Goal: Book appointment/travel/reservation

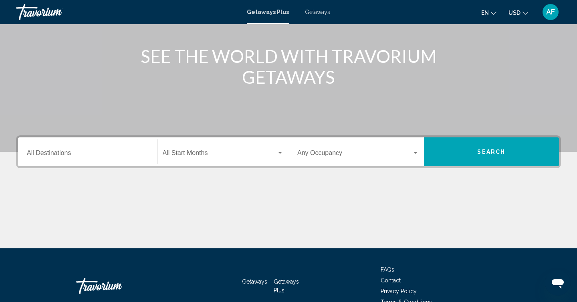
scroll to position [105, 0]
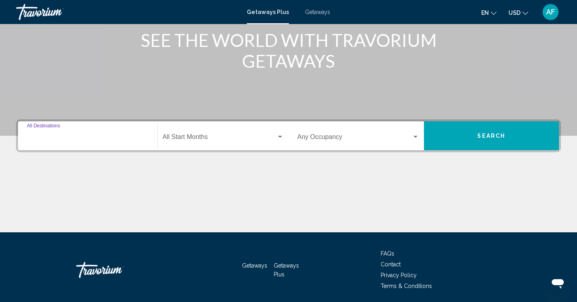
click at [127, 139] on input "Destination All Destinations" at bounding box center [88, 138] width 122 height 7
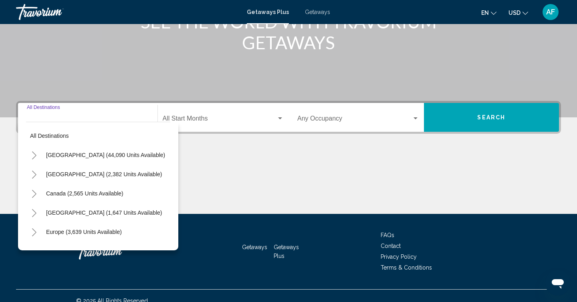
scroll to position [133, 0]
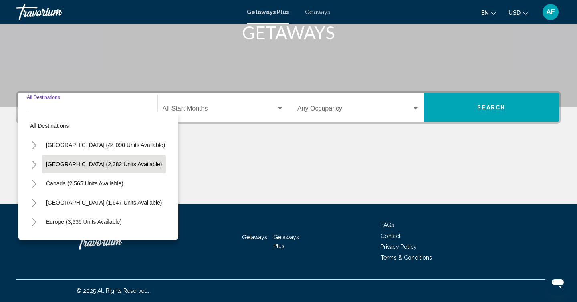
click at [114, 165] on span "Mexico (2,382 units available)" at bounding box center [104, 164] width 116 height 6
type input "**********"
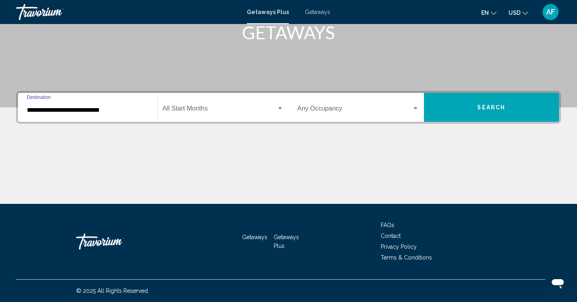
click at [478, 109] on span "Search" at bounding box center [491, 108] width 28 height 6
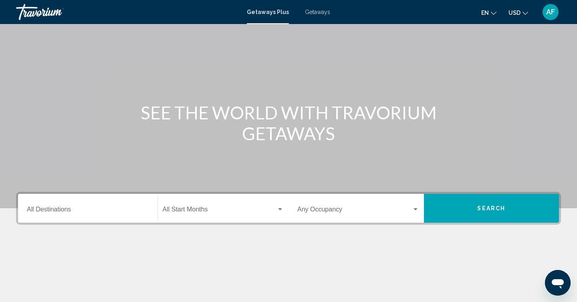
scroll to position [133, 0]
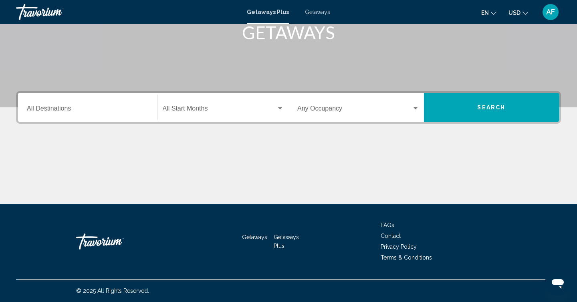
click at [252, 236] on span "Getaways" at bounding box center [254, 237] width 25 height 6
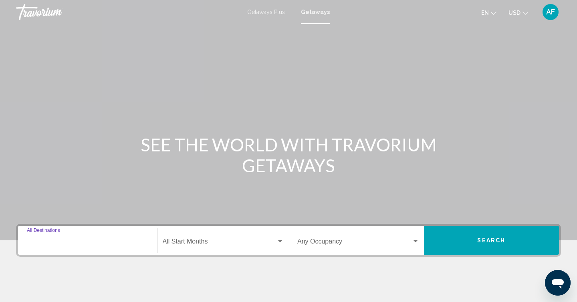
click at [67, 243] on input "Destination All Destinations" at bounding box center [88, 243] width 122 height 7
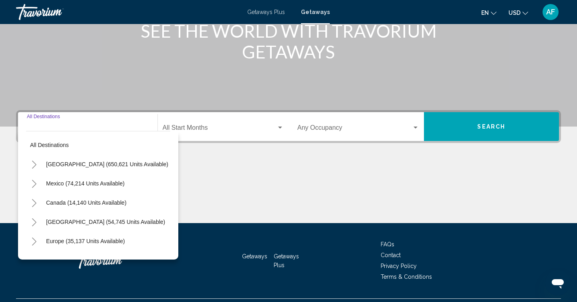
scroll to position [133, 0]
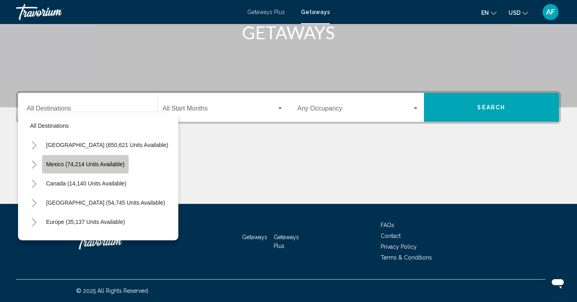
click at [119, 166] on span "Mexico (74,214 units available)" at bounding box center [85, 164] width 79 height 6
type input "**********"
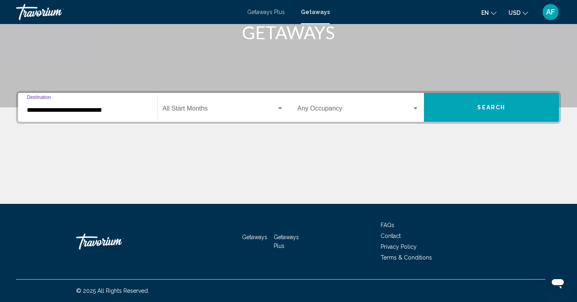
click at [486, 108] on span "Search" at bounding box center [491, 108] width 28 height 6
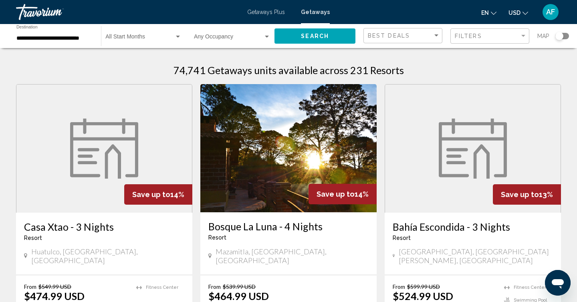
click at [527, 12] on icon "Change currency" at bounding box center [526, 13] width 6 height 6
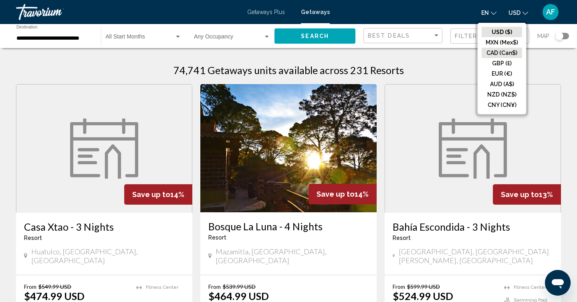
click at [501, 52] on button "CAD (Can$)" at bounding box center [502, 53] width 40 height 10
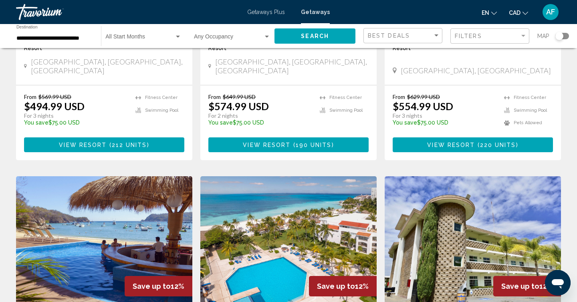
scroll to position [759, 0]
